Goal: Task Accomplishment & Management: Manage account settings

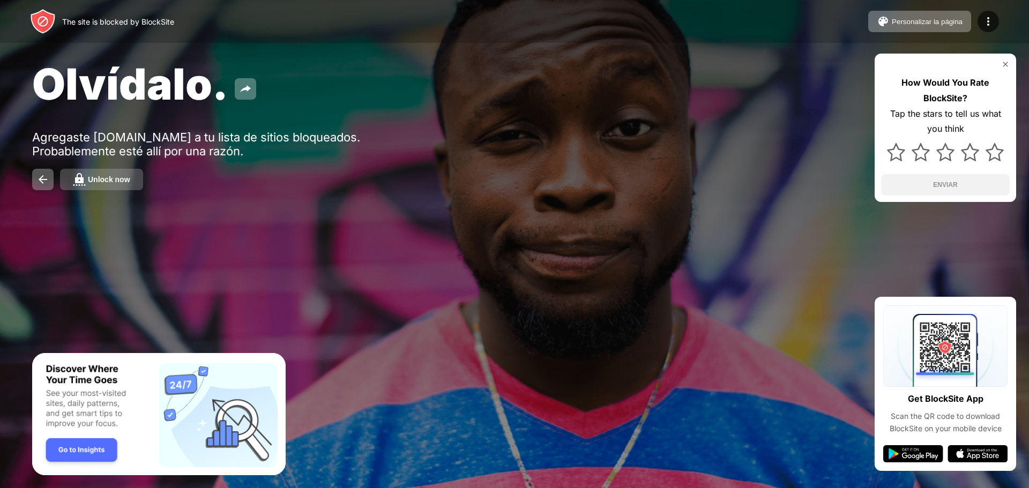
click at [94, 181] on div "Unlock now" at bounding box center [109, 179] width 42 height 9
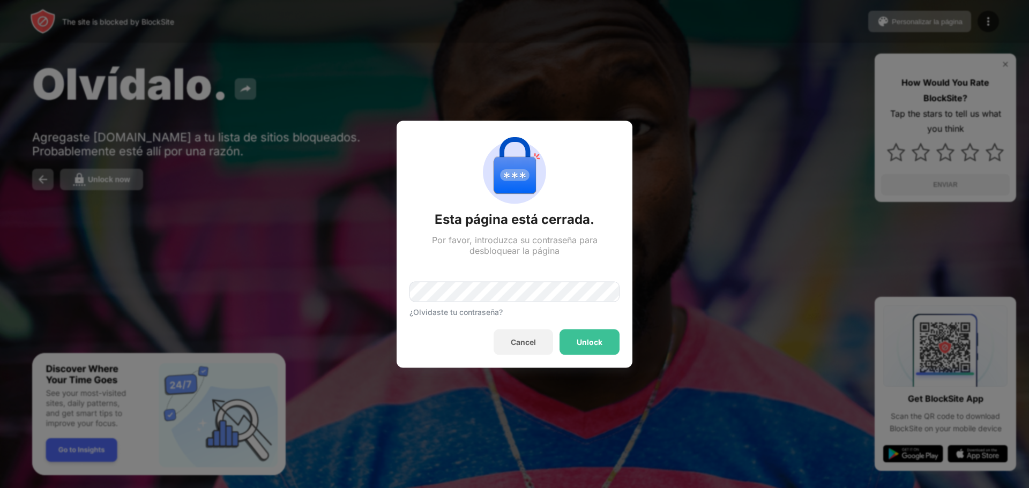
click at [569, 279] on div "¿Olvidaste tu contraseña?" at bounding box center [515, 286] width 210 height 61
click at [568, 308] on div "¿Olvidaste tu contraseña?" at bounding box center [515, 286] width 210 height 61
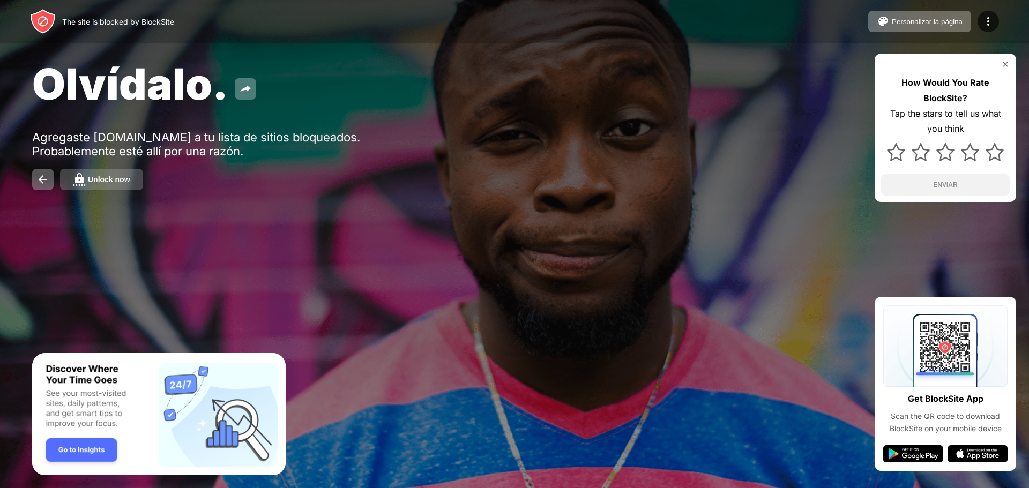
click at [103, 174] on button "Unlock now" at bounding box center [101, 179] width 83 height 21
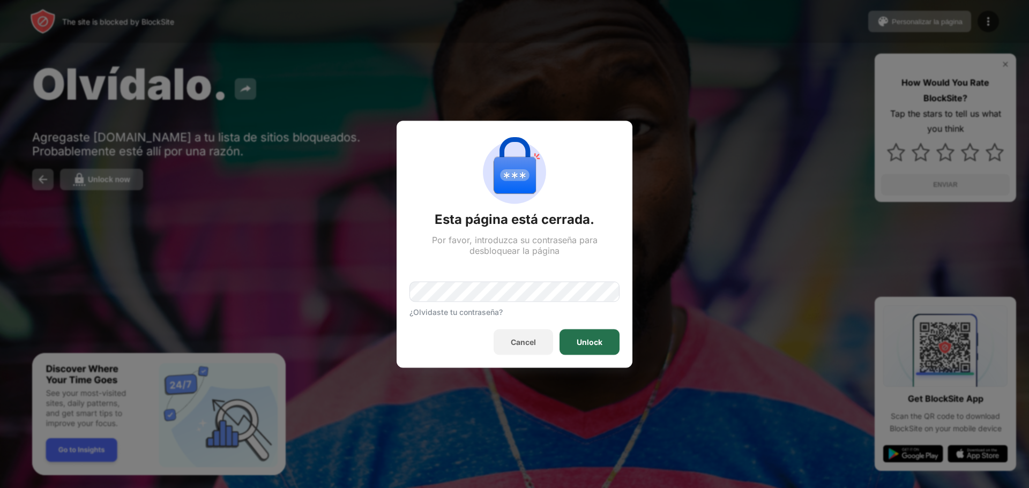
click at [616, 347] on div "Unlock" at bounding box center [590, 342] width 60 height 26
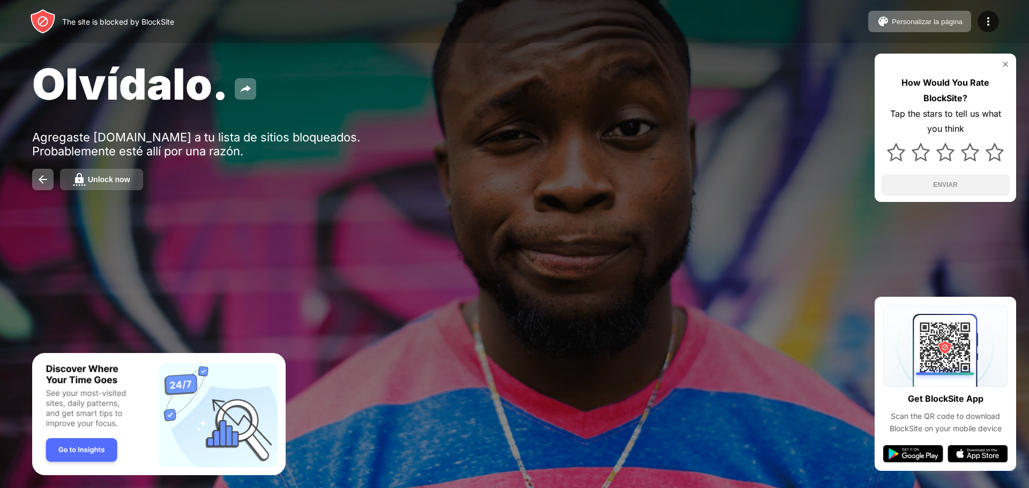
click at [128, 184] on button "Unlock now" at bounding box center [101, 179] width 83 height 21
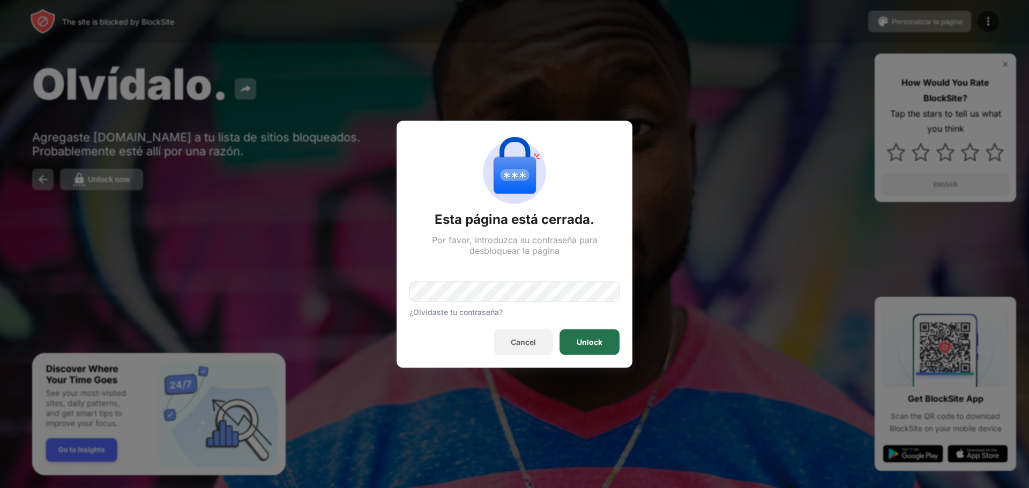
click at [589, 339] on div "Unlock" at bounding box center [590, 342] width 26 height 9
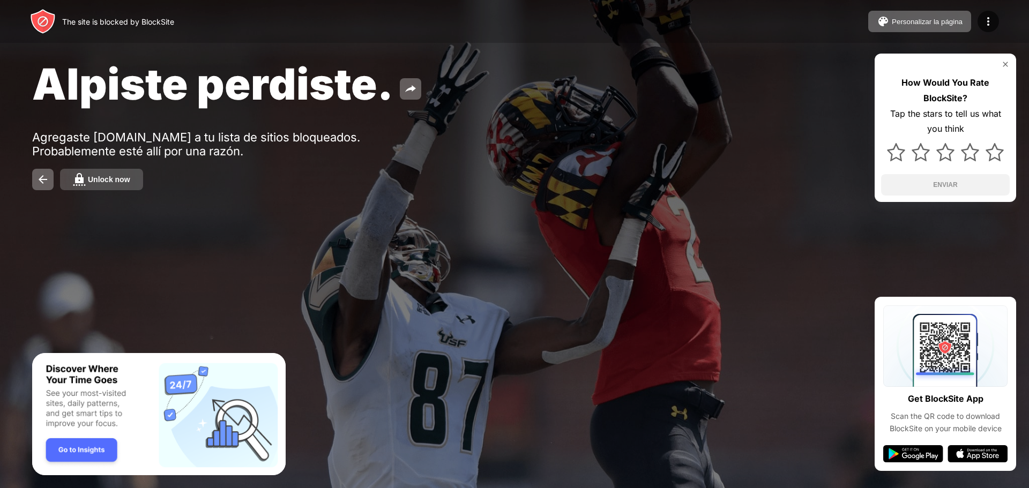
click at [98, 185] on button "Unlock now" at bounding box center [101, 179] width 83 height 21
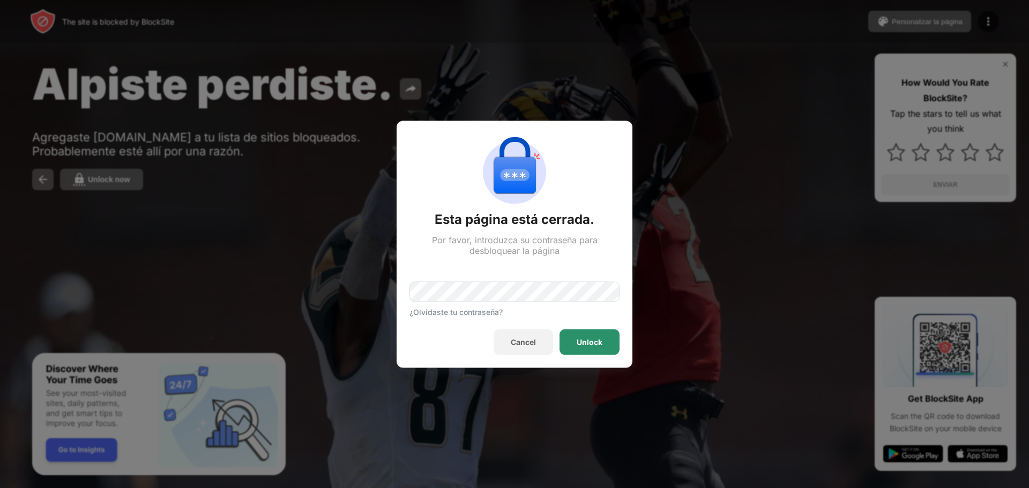
click at [597, 333] on div "Unlock" at bounding box center [590, 342] width 60 height 26
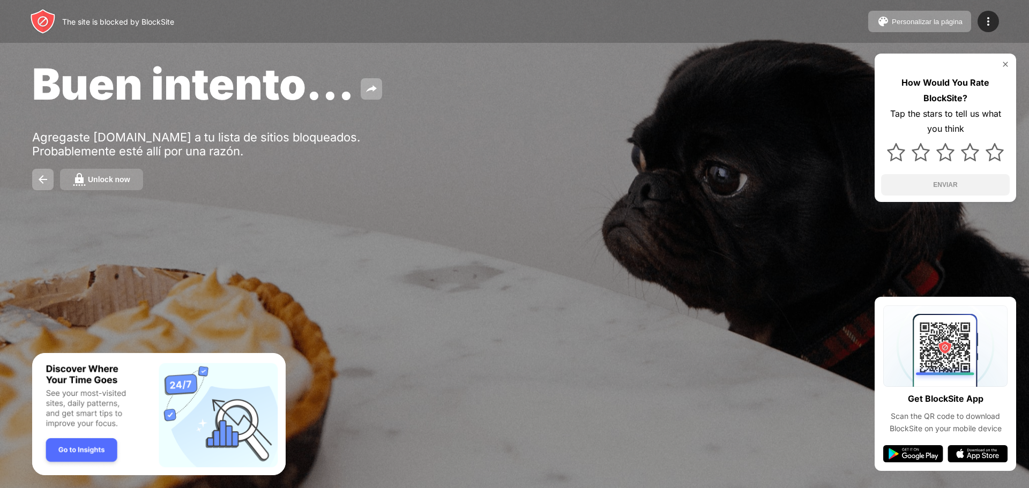
click at [104, 183] on div "Unlock now" at bounding box center [109, 179] width 42 height 9
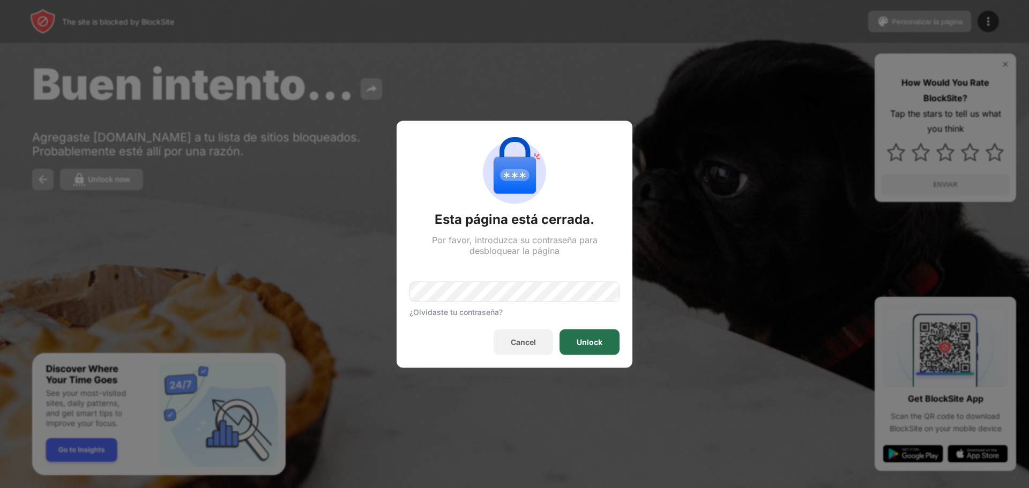
click at [588, 338] on div "Unlock" at bounding box center [590, 342] width 26 height 9
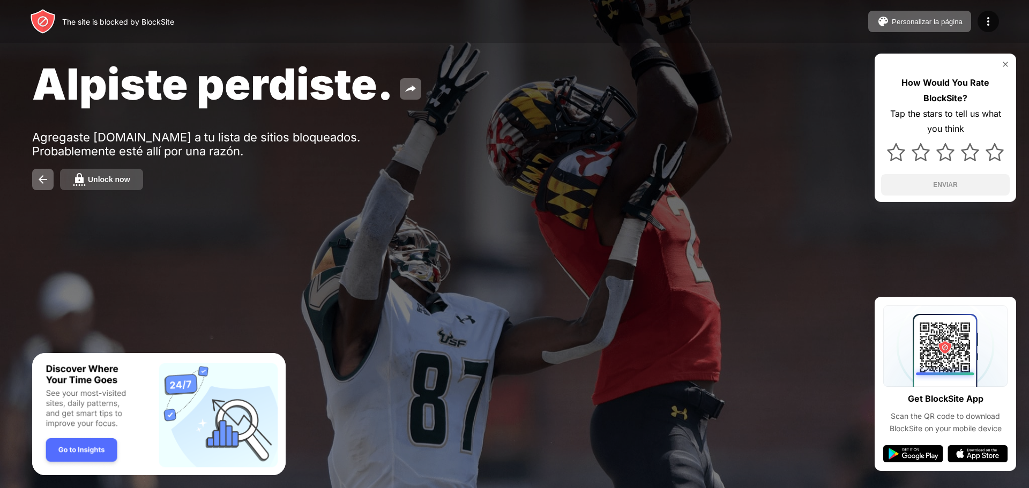
click at [95, 177] on div "Unlock now" at bounding box center [109, 179] width 42 height 9
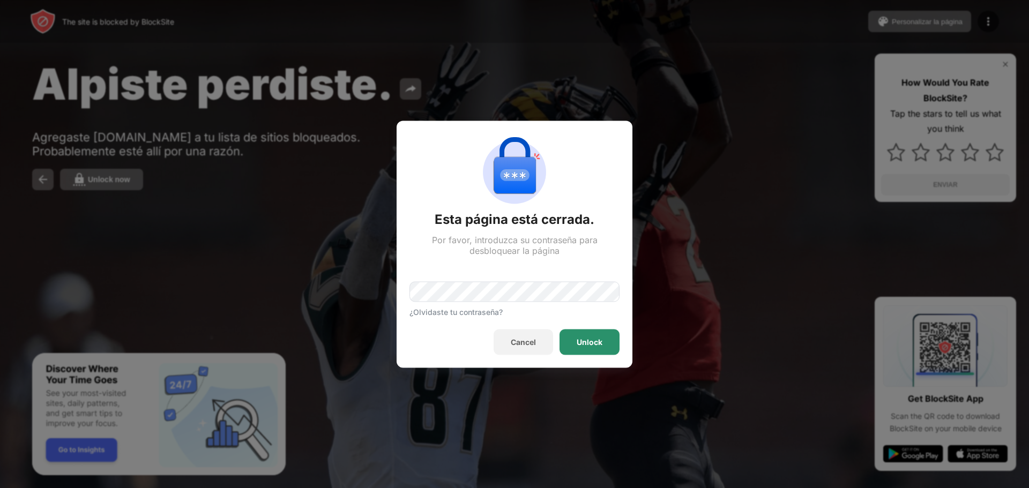
click at [581, 336] on div "Unlock" at bounding box center [590, 342] width 60 height 26
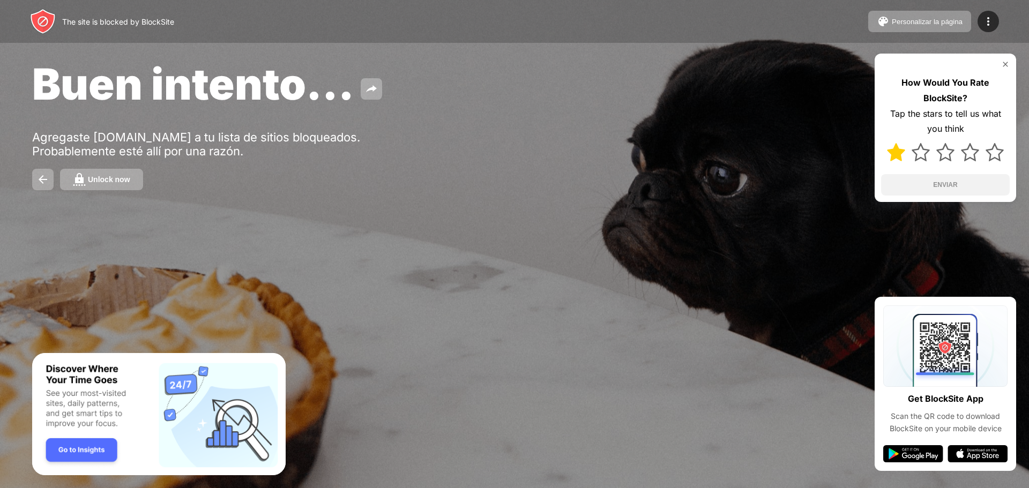
click at [892, 147] on img at bounding box center [896, 152] width 18 height 18
click at [927, 187] on button "ENVIAR" at bounding box center [945, 184] width 129 height 21
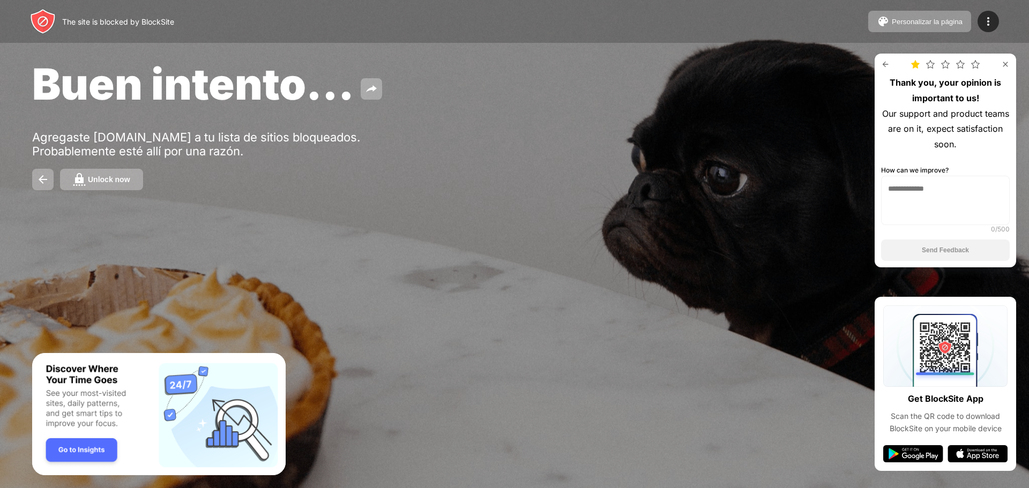
click at [1005, 69] on div "Thank you, your opinion is important to us! Our support and product teams are o…" at bounding box center [946, 161] width 142 height 214
click at [1004, 65] on img at bounding box center [1005, 64] width 9 height 9
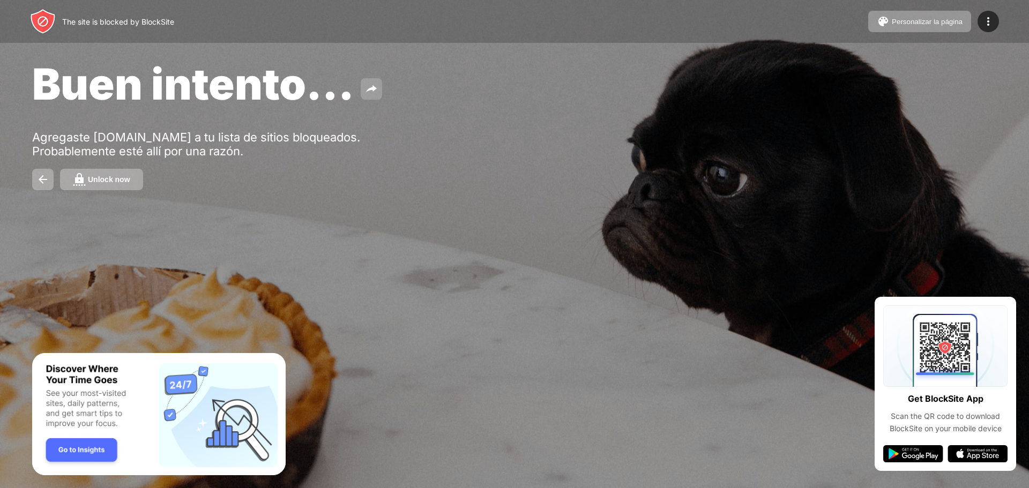
click at [375, 88] on img at bounding box center [371, 89] width 13 height 13
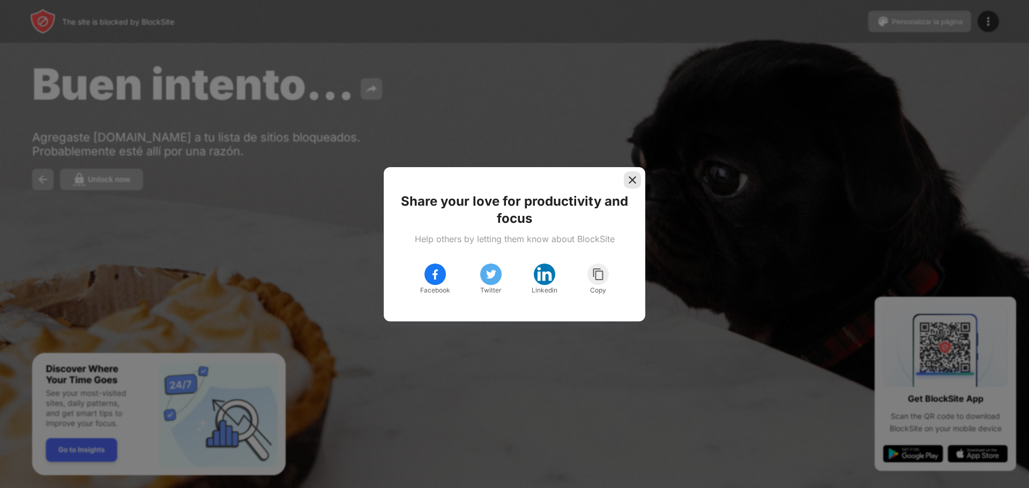
click at [638, 181] on div at bounding box center [632, 180] width 17 height 17
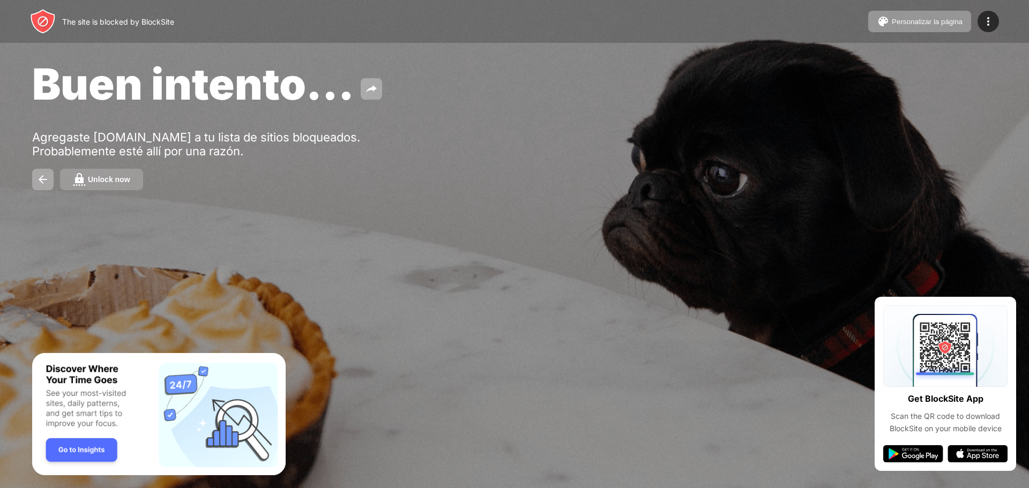
click at [123, 174] on button "Unlock now" at bounding box center [101, 179] width 83 height 21
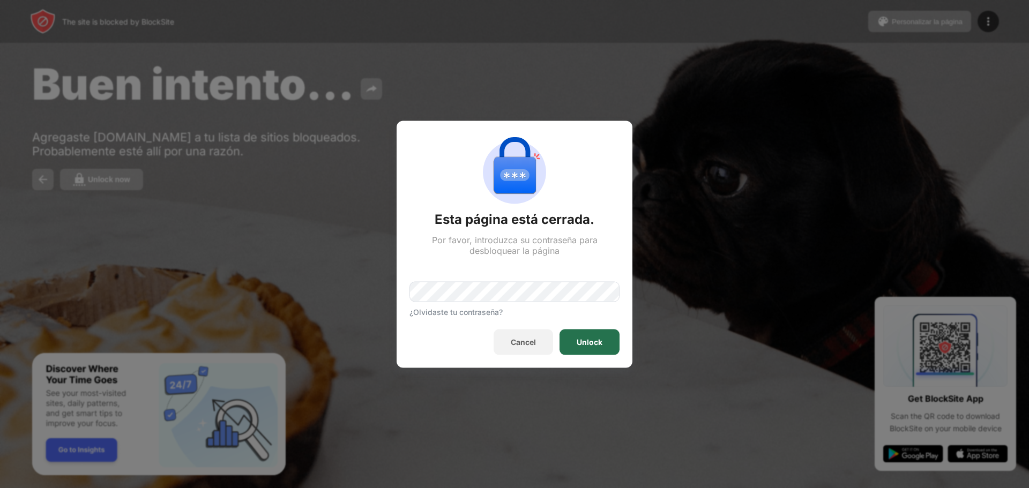
click at [569, 342] on div "Unlock" at bounding box center [590, 342] width 60 height 26
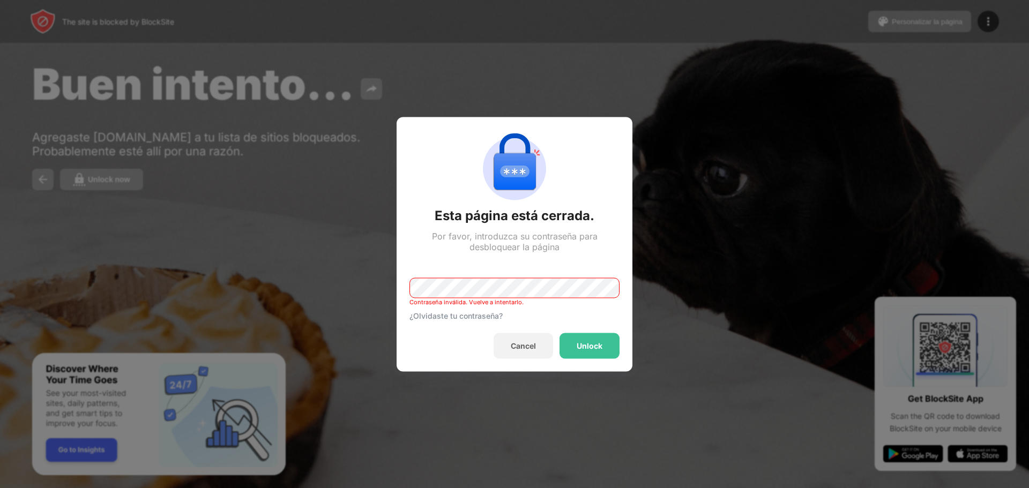
drag, startPoint x: 526, startPoint y: 272, endPoint x: 525, endPoint y: 277, distance: 5.4
click at [526, 272] on div "Contraseña inválida. Vuelve a intentarlo. ¿Olvidaste tu contraseña?" at bounding box center [515, 286] width 210 height 68
click at [375, 488] on div "Esta página está cerrada. Por favor, introduzca su contraseña para desbloquear …" at bounding box center [514, 488] width 1029 height 0
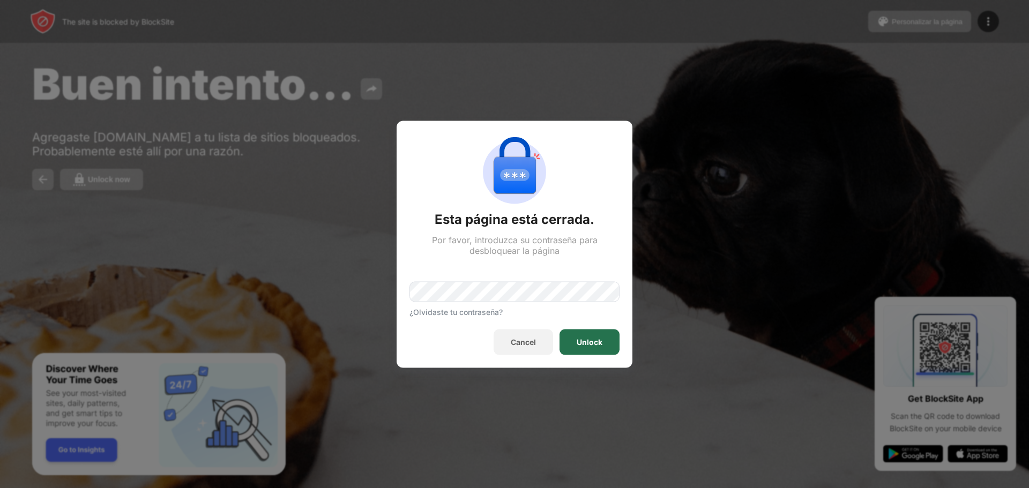
click at [576, 339] on div "Unlock" at bounding box center [590, 342] width 60 height 26
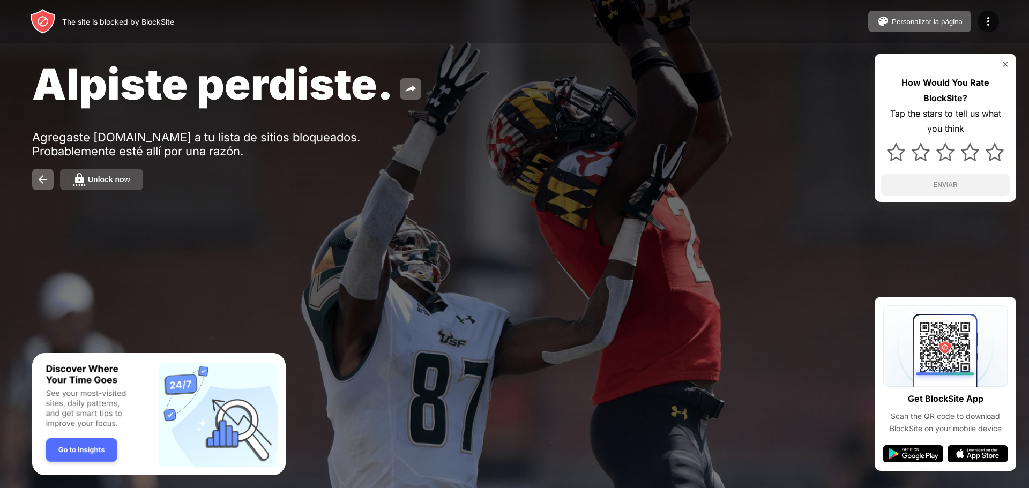
click at [106, 181] on div "Unlock now" at bounding box center [109, 179] width 42 height 9
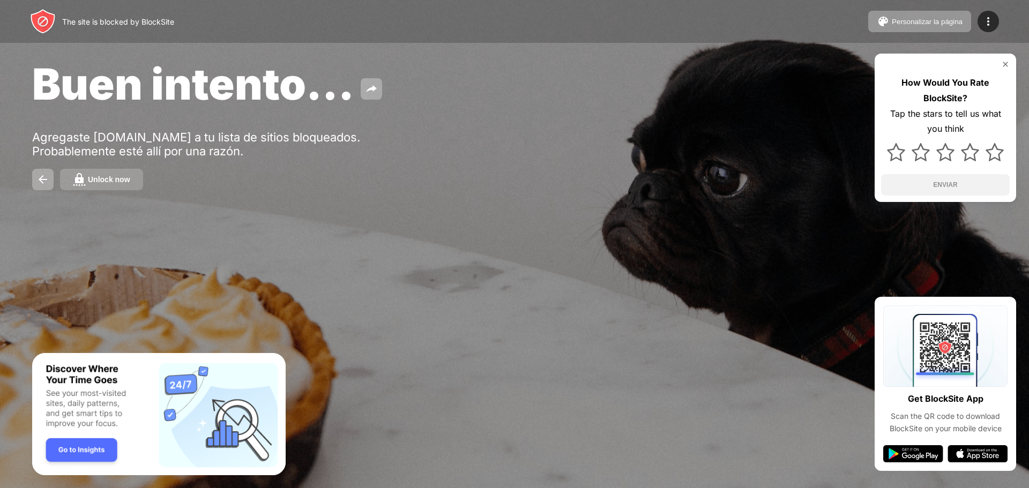
click at [123, 175] on div "Unlock now" at bounding box center [109, 179] width 42 height 9
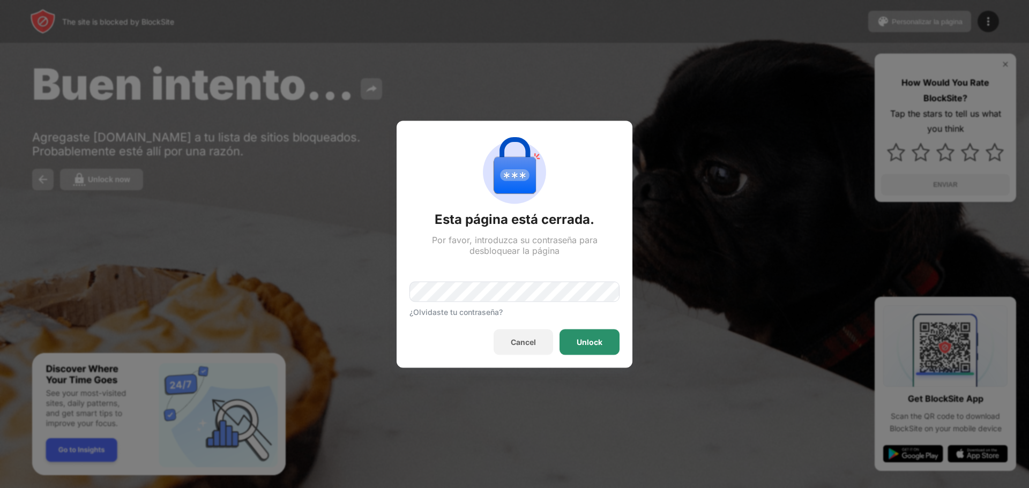
drag, startPoint x: 592, startPoint y: 348, endPoint x: 585, endPoint y: 345, distance: 7.5
click at [591, 348] on div "Unlock" at bounding box center [590, 342] width 60 height 26
